Goal: Task Accomplishment & Management: Complete application form

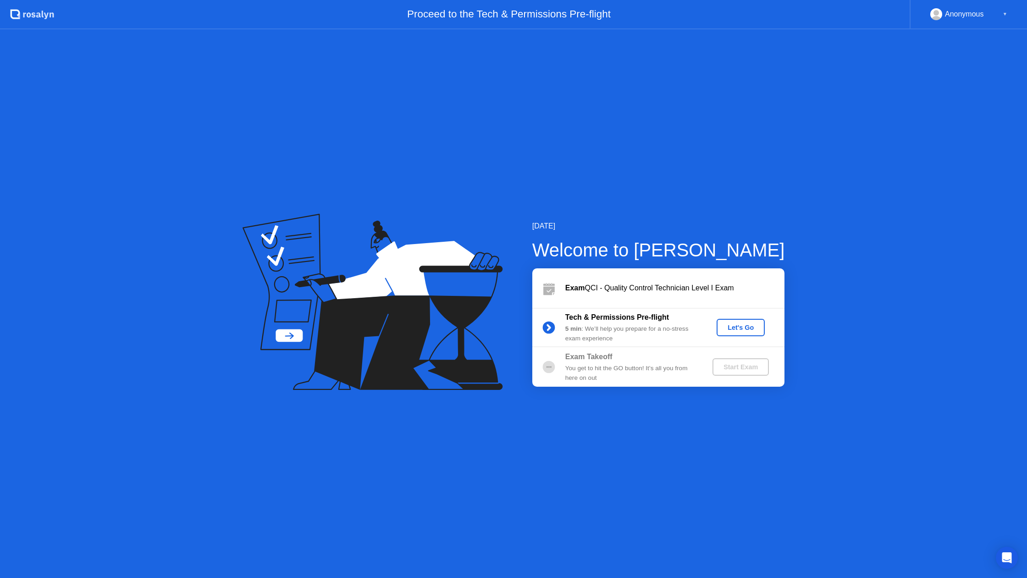
click at [728, 324] on div "Let's Go" at bounding box center [741, 327] width 41 height 7
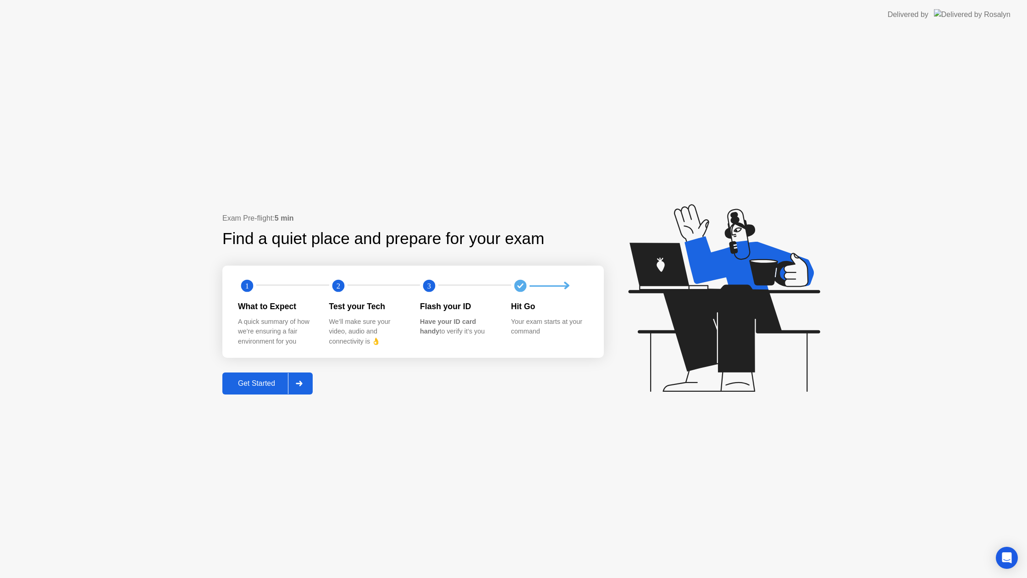
click at [300, 379] on div at bounding box center [299, 383] width 22 height 21
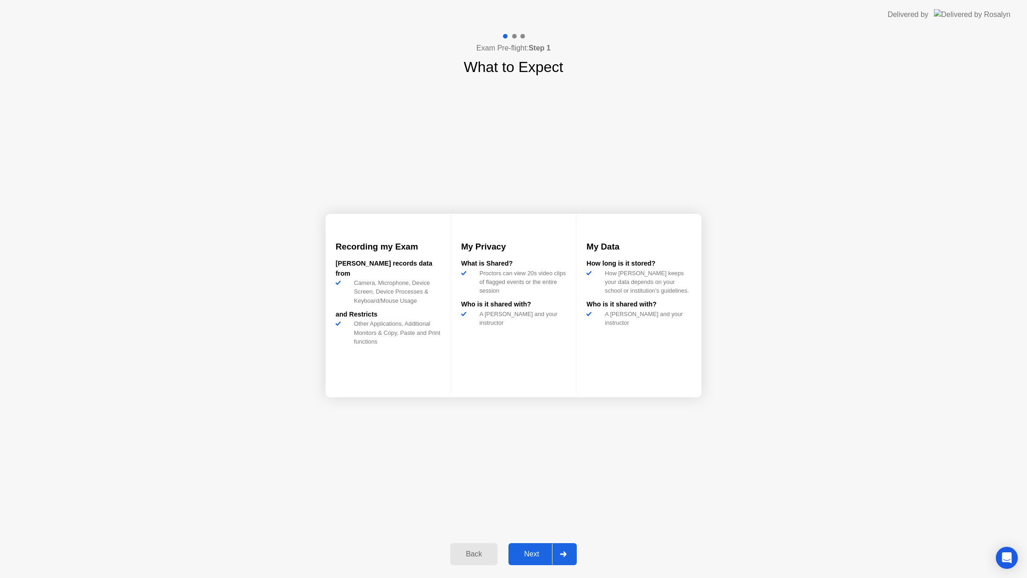
click at [522, 550] on div "Next" at bounding box center [531, 554] width 41 height 8
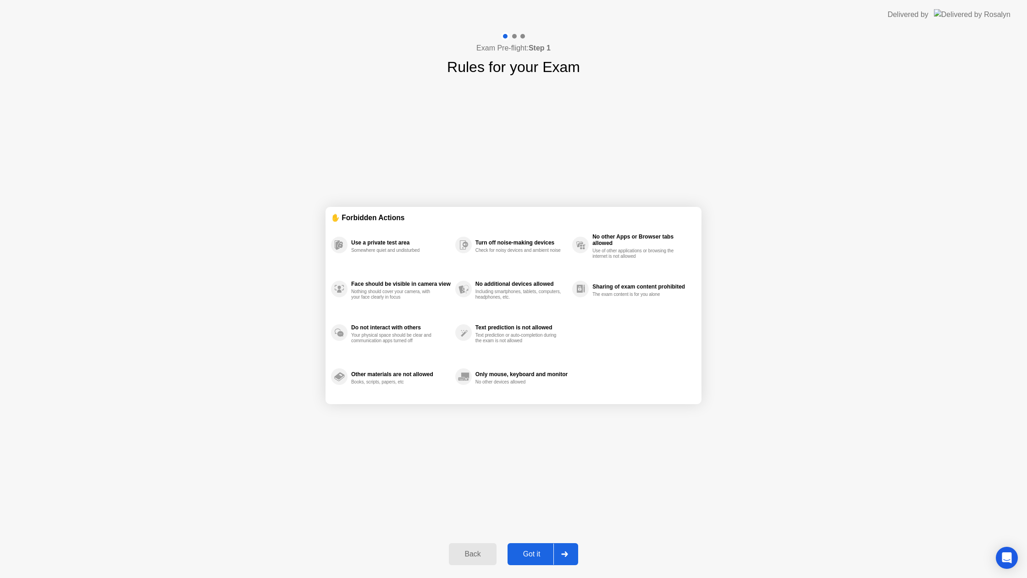
click at [522, 550] on div "Got it" at bounding box center [532, 554] width 43 height 8
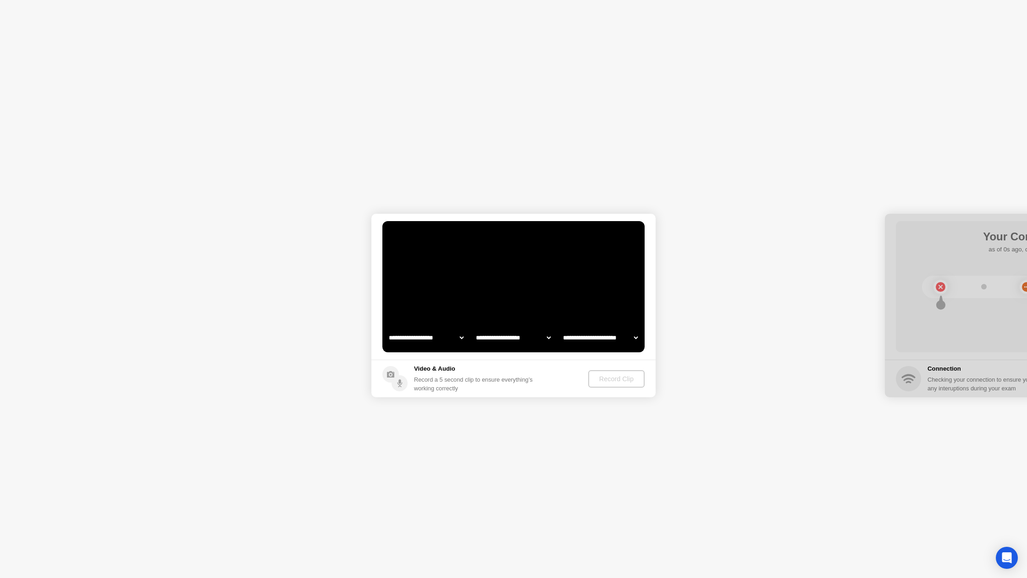
select select "**********"
select select "*******"
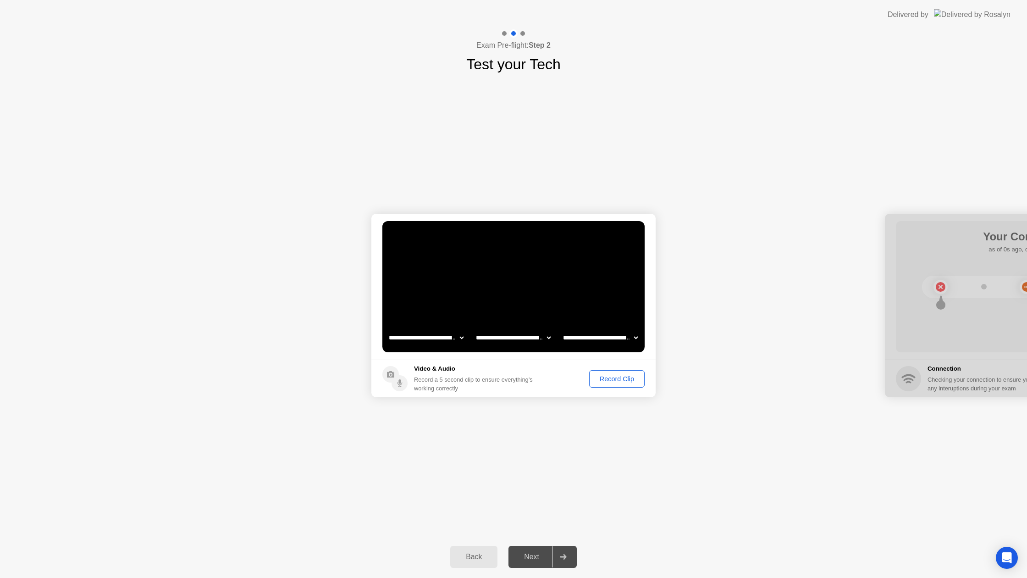
click at [593, 379] on div "Record Clip" at bounding box center [617, 378] width 49 height 7
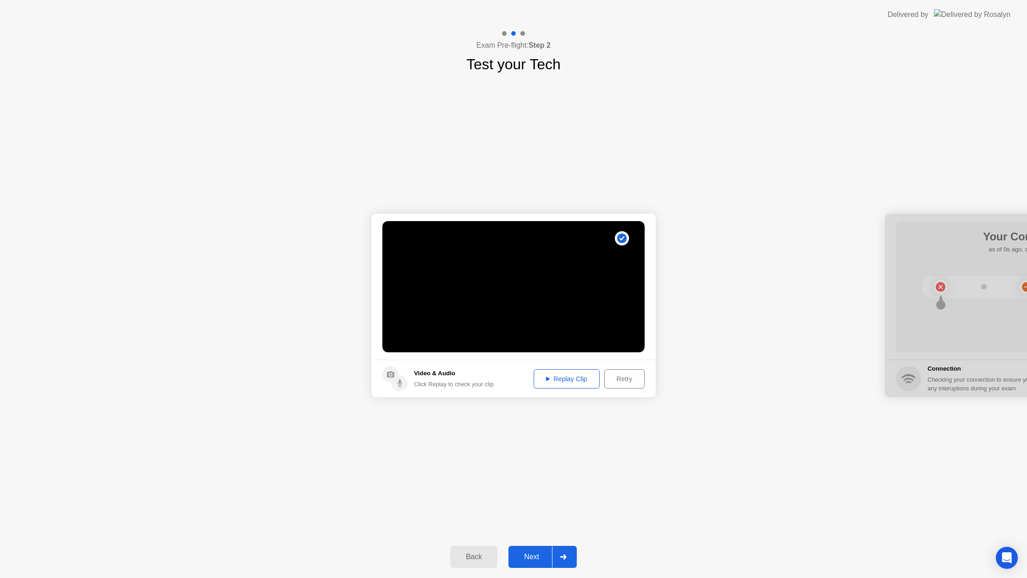
click at [559, 555] on div at bounding box center [563, 556] width 22 height 21
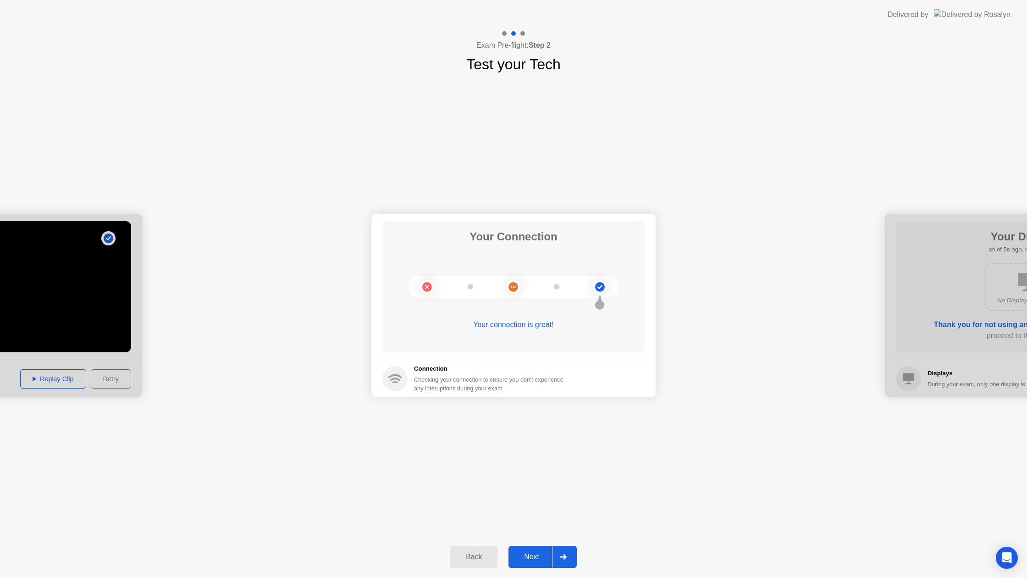
click at [559, 558] on div at bounding box center [563, 556] width 22 height 21
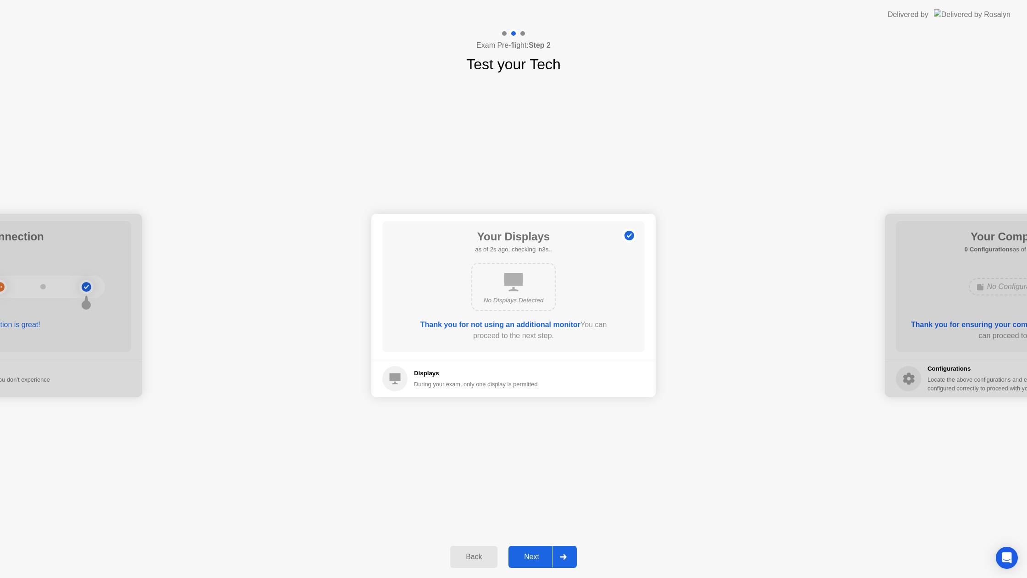
click at [560, 555] on icon at bounding box center [563, 557] width 7 height 6
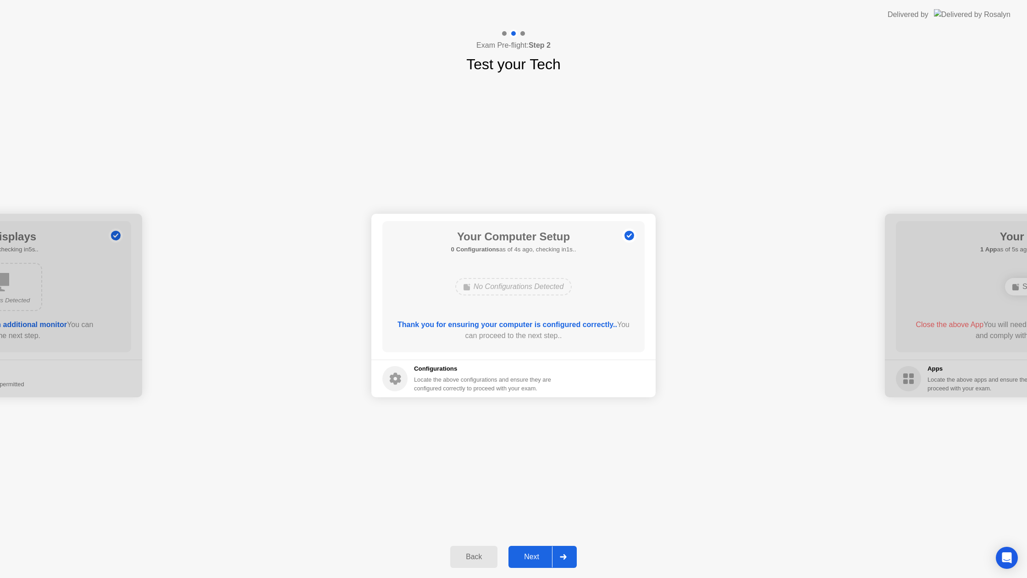
click at [560, 555] on icon at bounding box center [563, 557] width 7 height 6
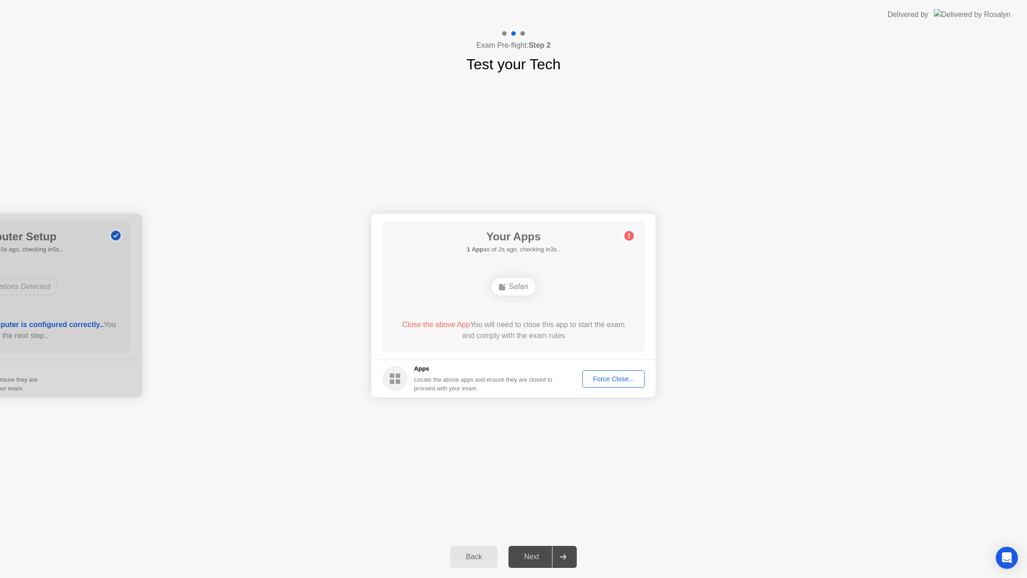
click at [636, 380] on div "Force Close..." at bounding box center [614, 378] width 56 height 7
click at [560, 552] on div at bounding box center [563, 556] width 22 height 21
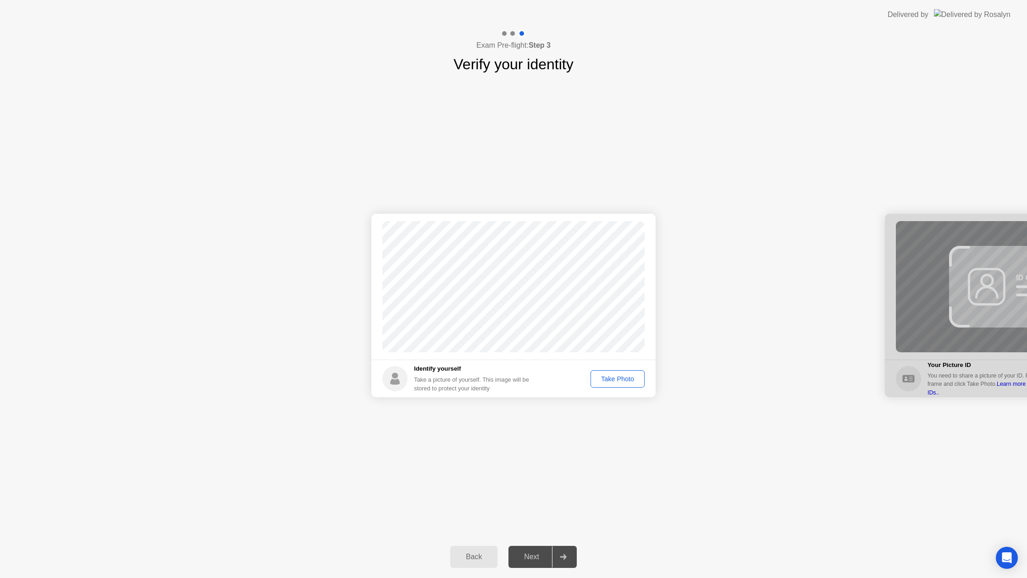
click at [614, 375] on div "Take Photo" at bounding box center [618, 378] width 48 height 7
click at [559, 555] on div at bounding box center [563, 556] width 22 height 21
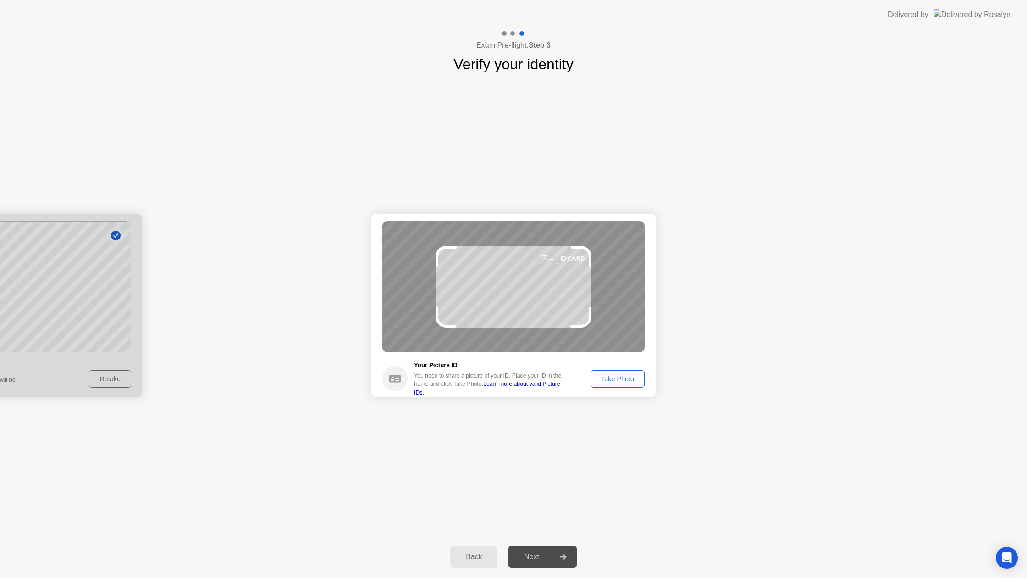
click at [617, 378] on div "Take Photo" at bounding box center [618, 378] width 48 height 7
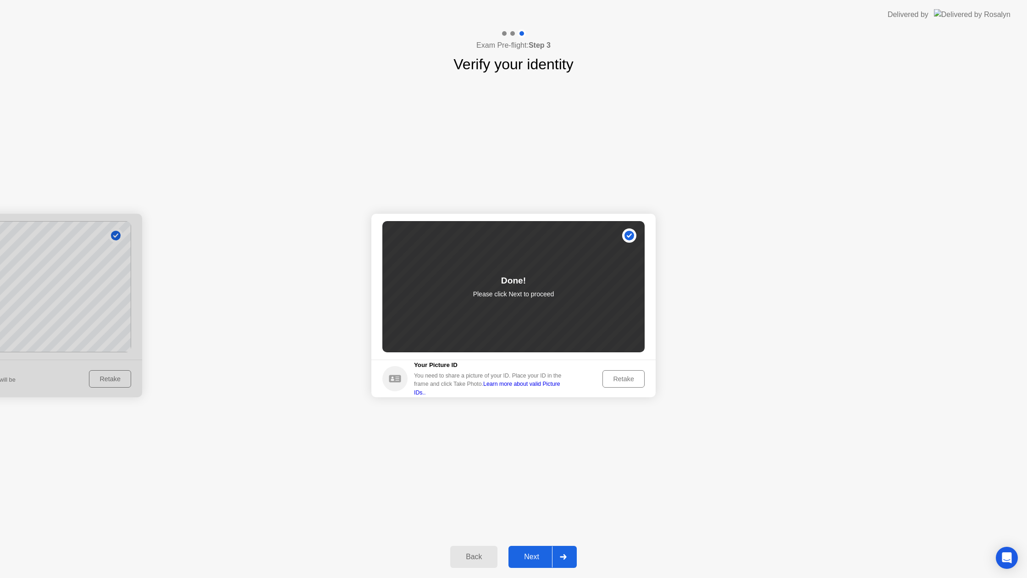
click at [561, 556] on icon at bounding box center [563, 557] width 6 height 6
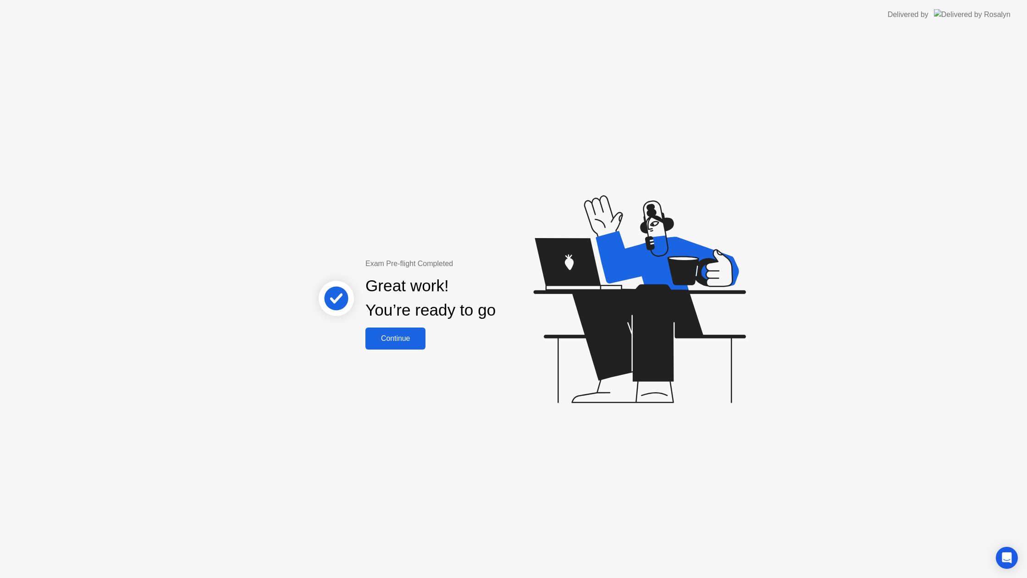
click at [418, 338] on div "Continue" at bounding box center [395, 338] width 55 height 8
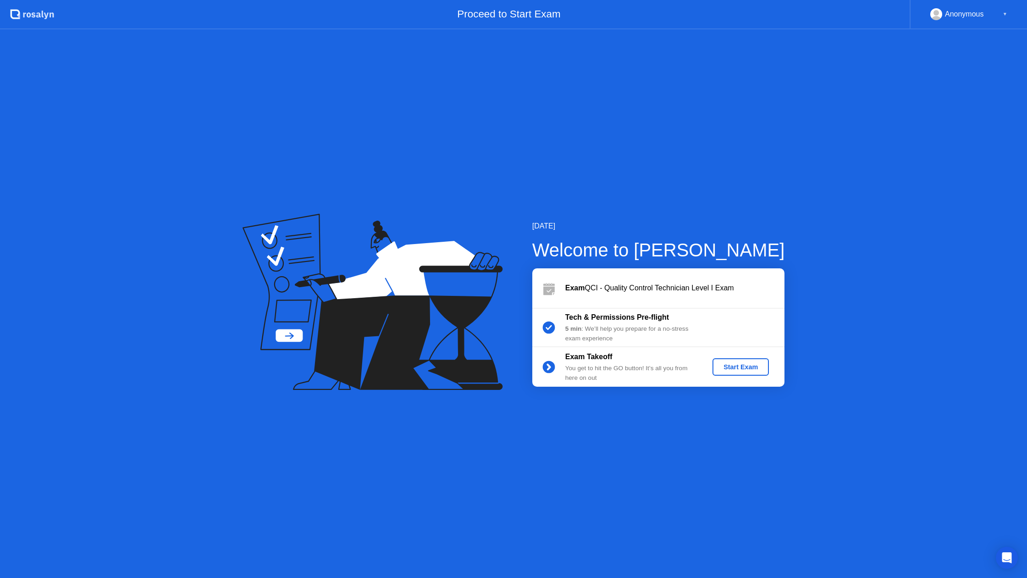
click at [762, 366] on div "Start Exam" at bounding box center [740, 366] width 49 height 7
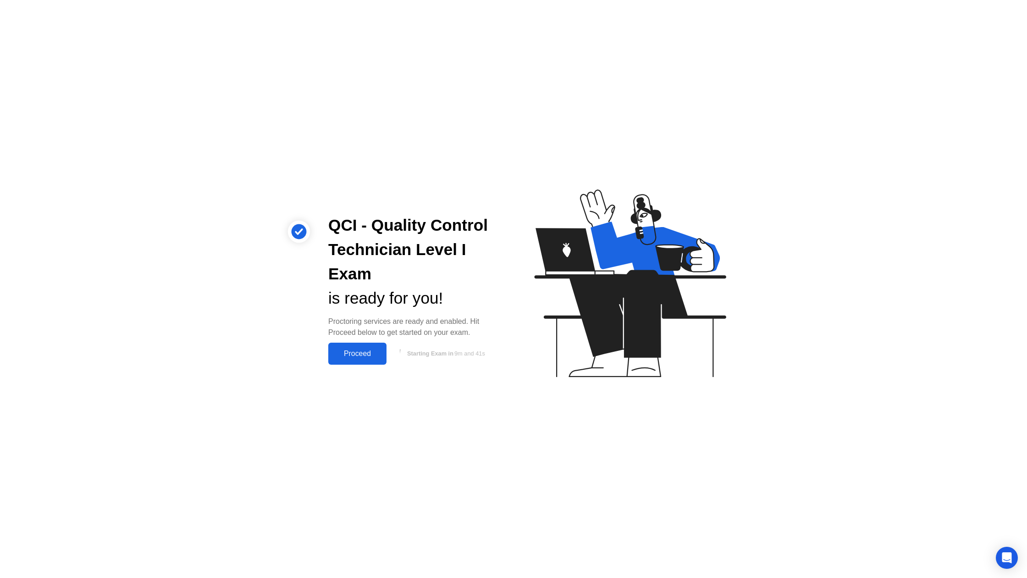
click at [380, 355] on div "Proceed" at bounding box center [357, 354] width 53 height 8
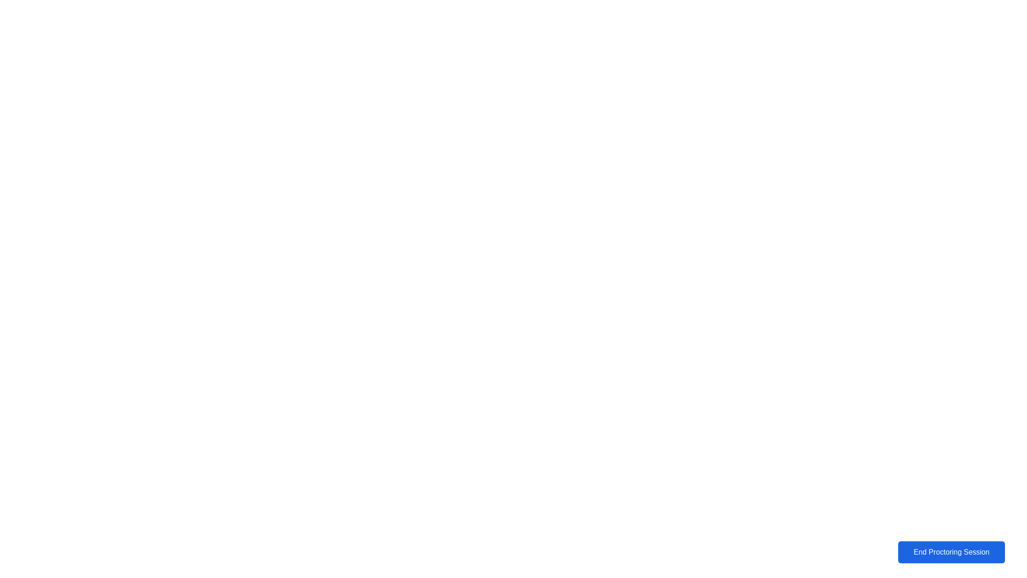
click at [929, 555] on div "End Proctoring Session" at bounding box center [951, 552] width 101 height 8
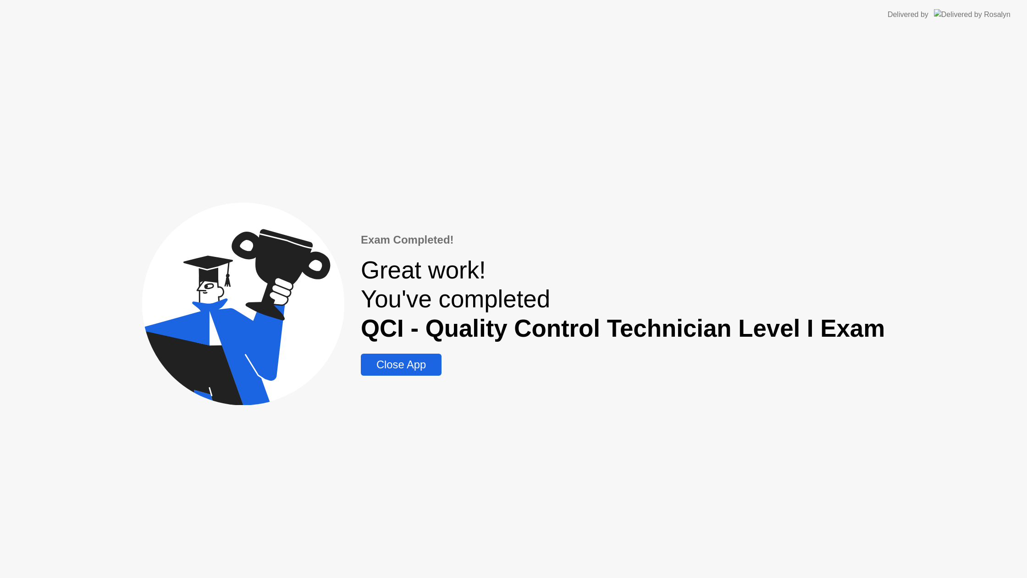
click at [439, 365] on div "Close App" at bounding box center [401, 364] width 75 height 13
